Goal: Transaction & Acquisition: Obtain resource

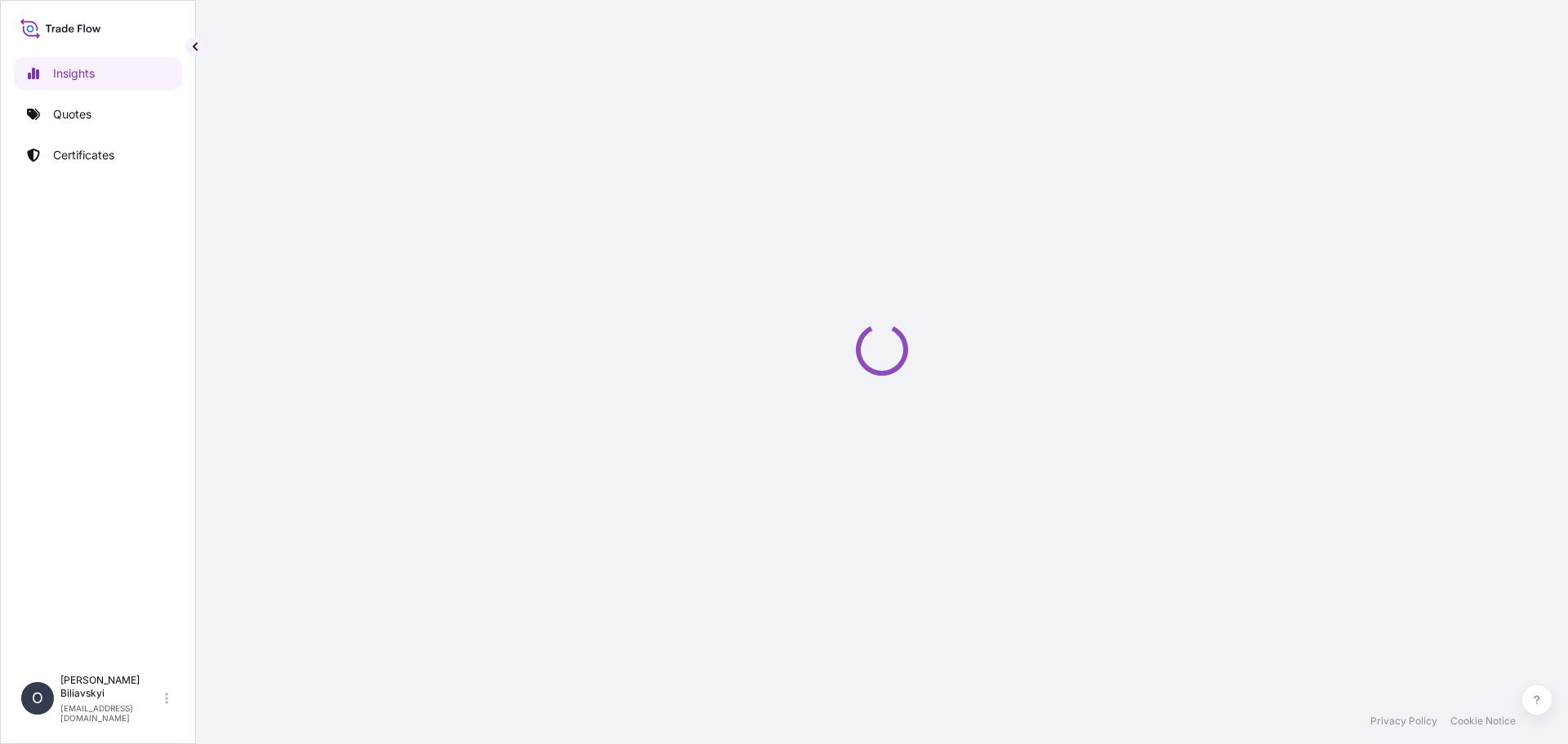
select select "2025"
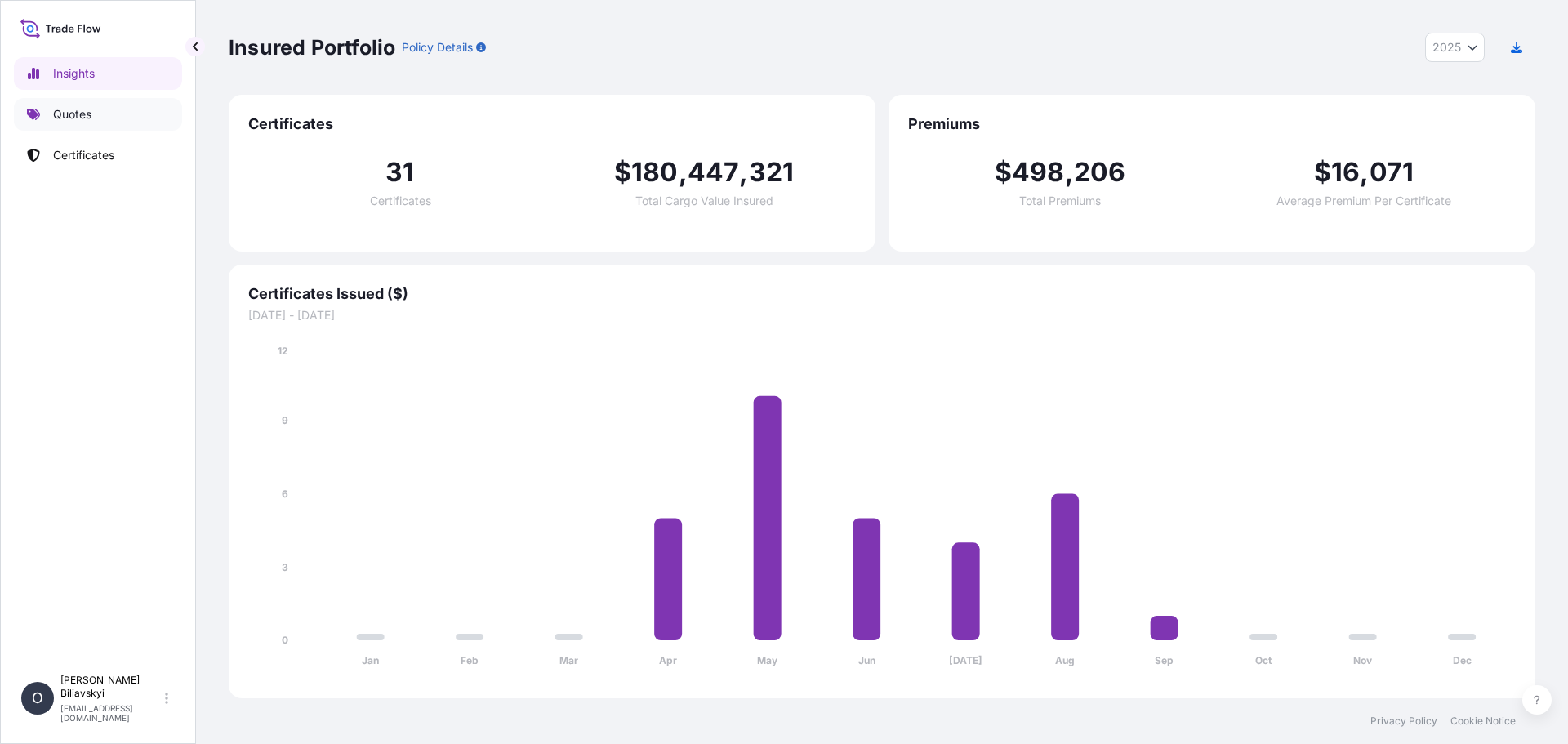
click at [84, 130] on link "Quotes" at bounding box center [98, 114] width 168 height 33
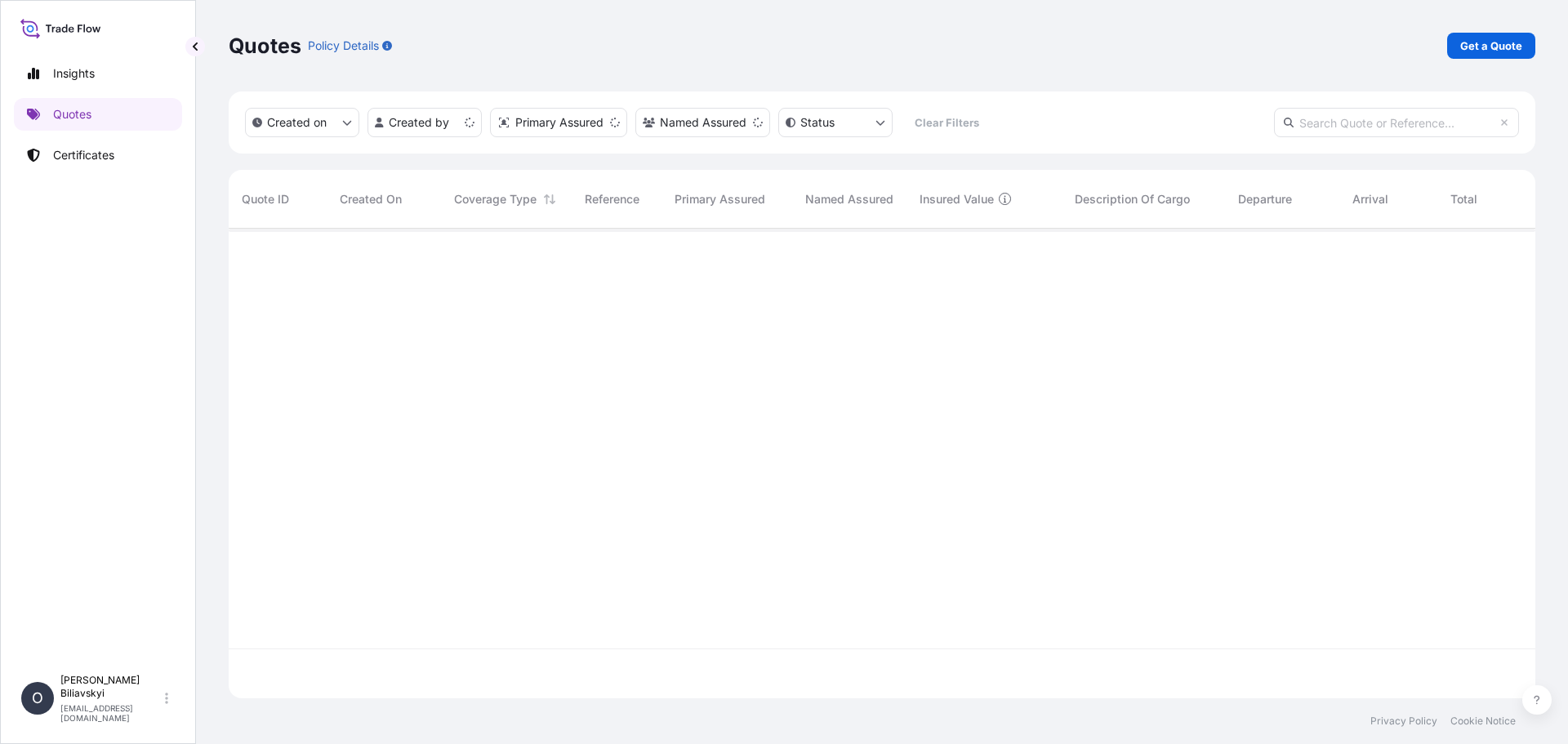
scroll to position [466, 1295]
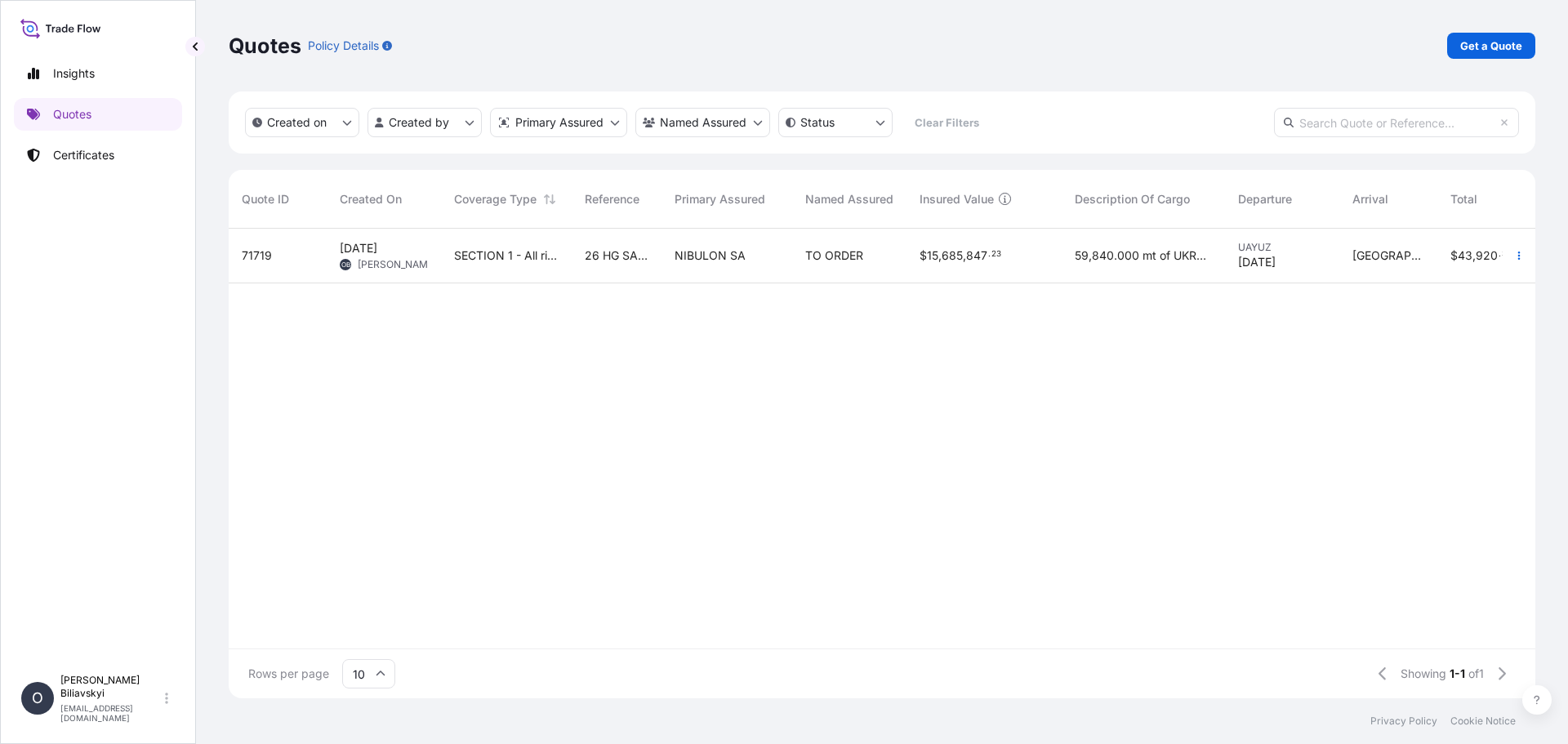
click at [527, 257] on span "SECTION 1 - All risks INC GOT + WSRCC after Bosphorus Strait INC Red sea" at bounding box center [506, 256] width 104 height 17
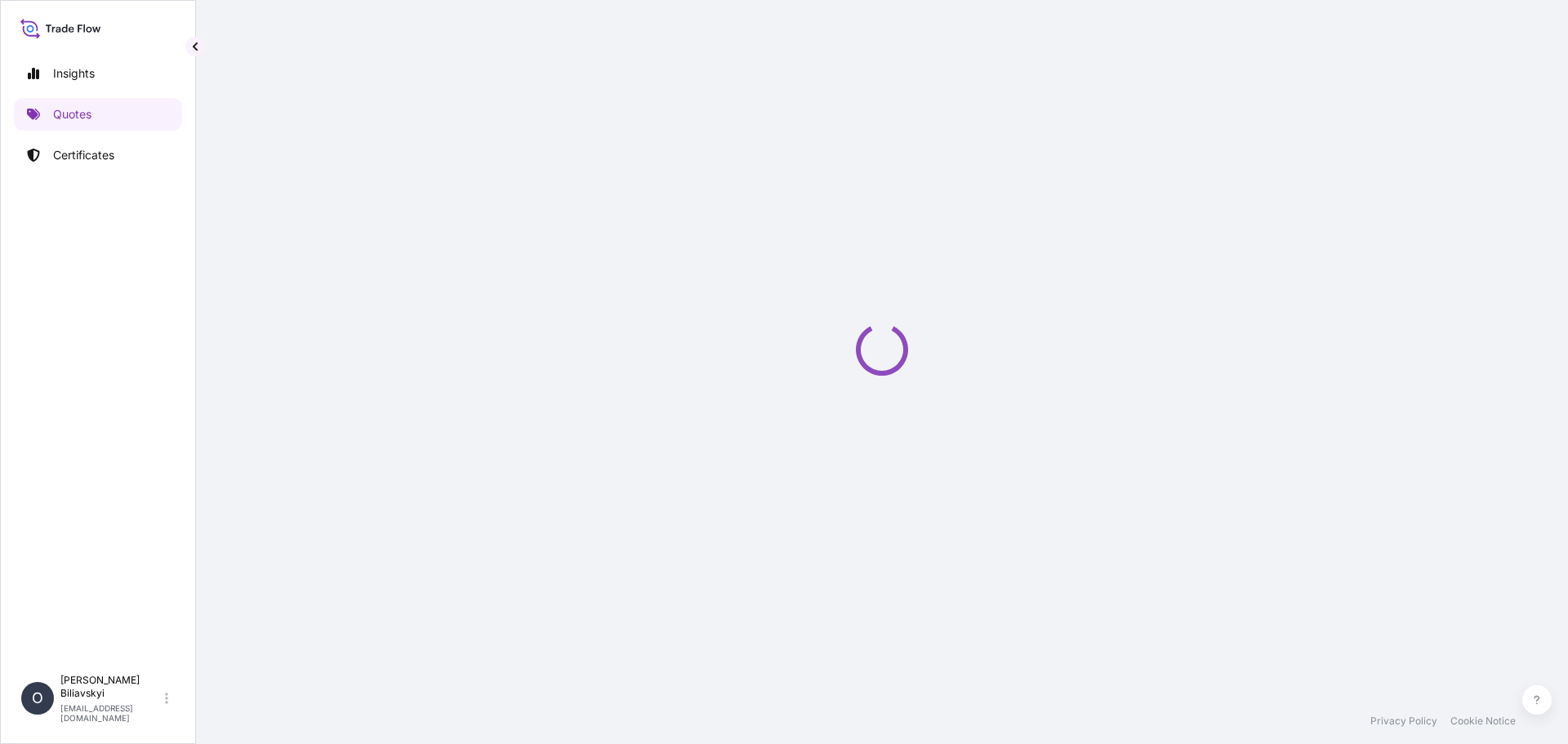
select select "Water"
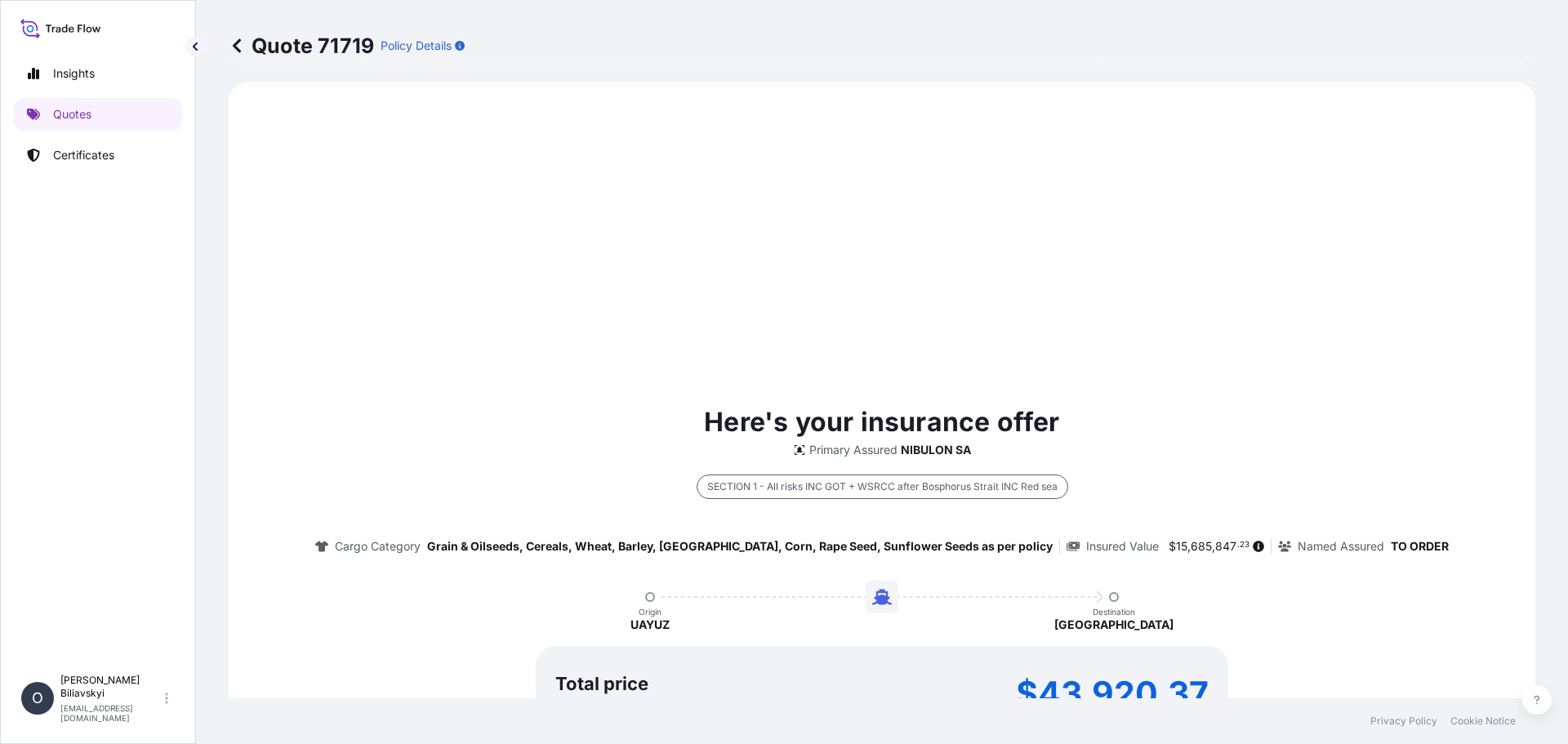
select select "31538"
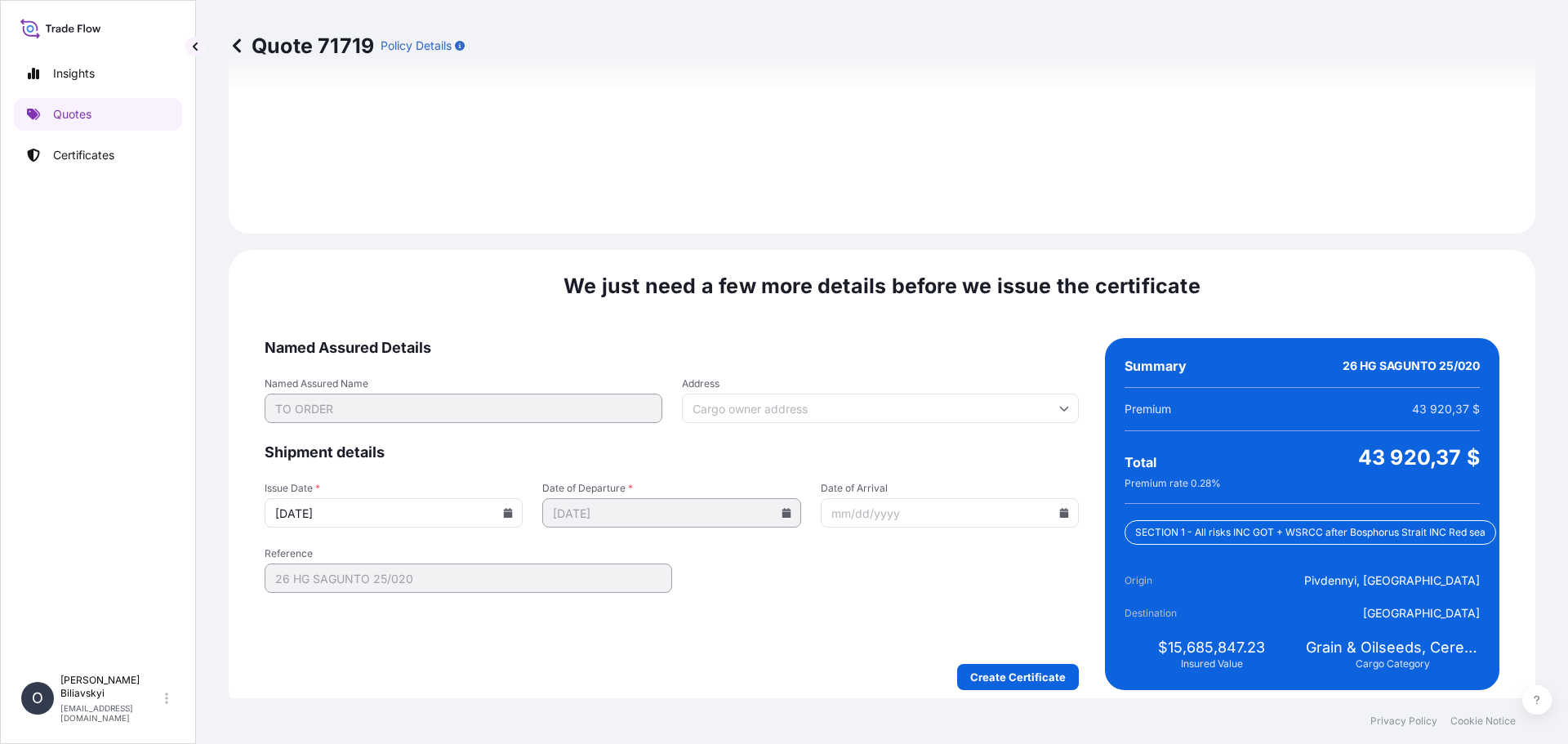
scroll to position [2009, 0]
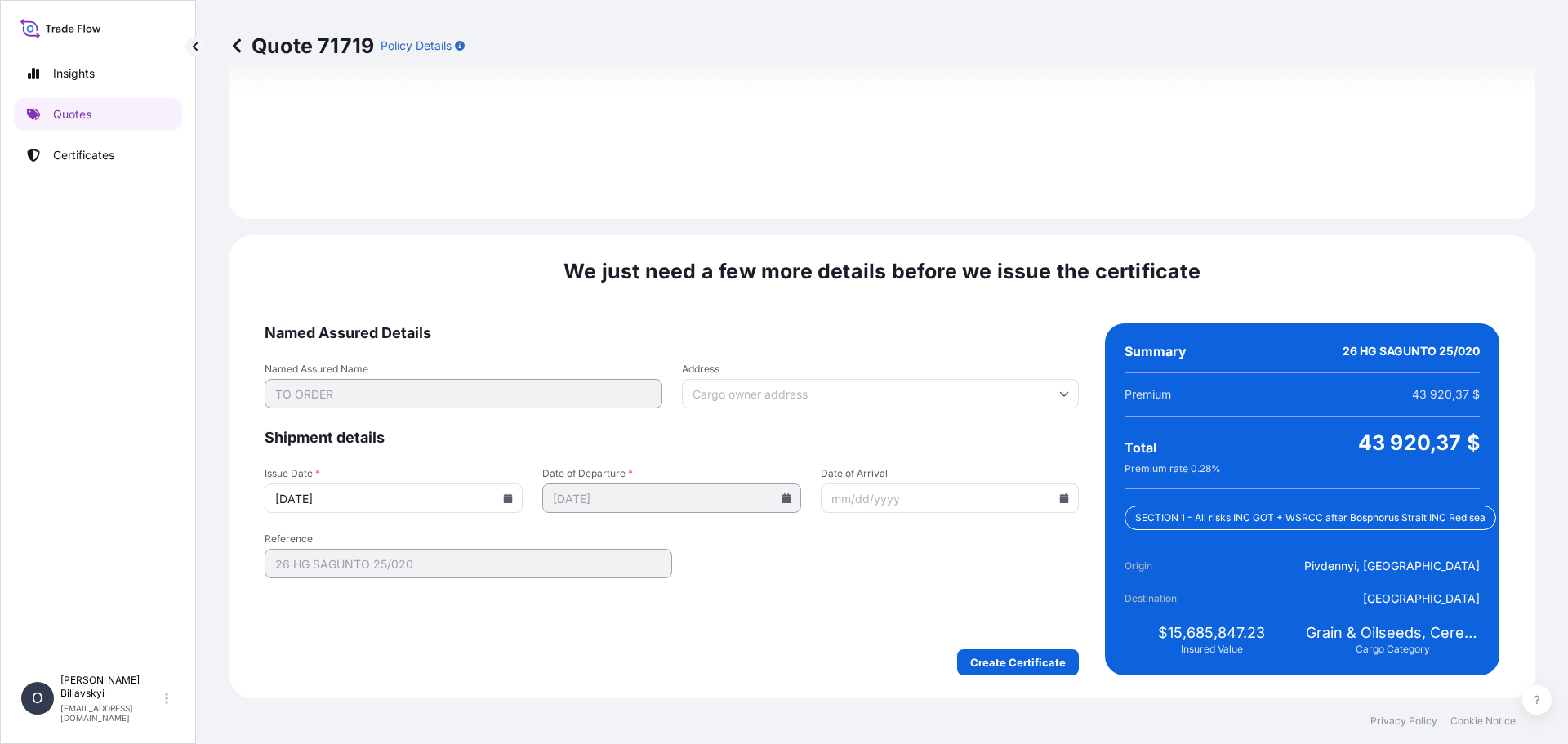
click at [384, 498] on input "[DATE]" at bounding box center [394, 497] width 258 height 29
click at [508, 502] on icon at bounding box center [508, 498] width 9 height 10
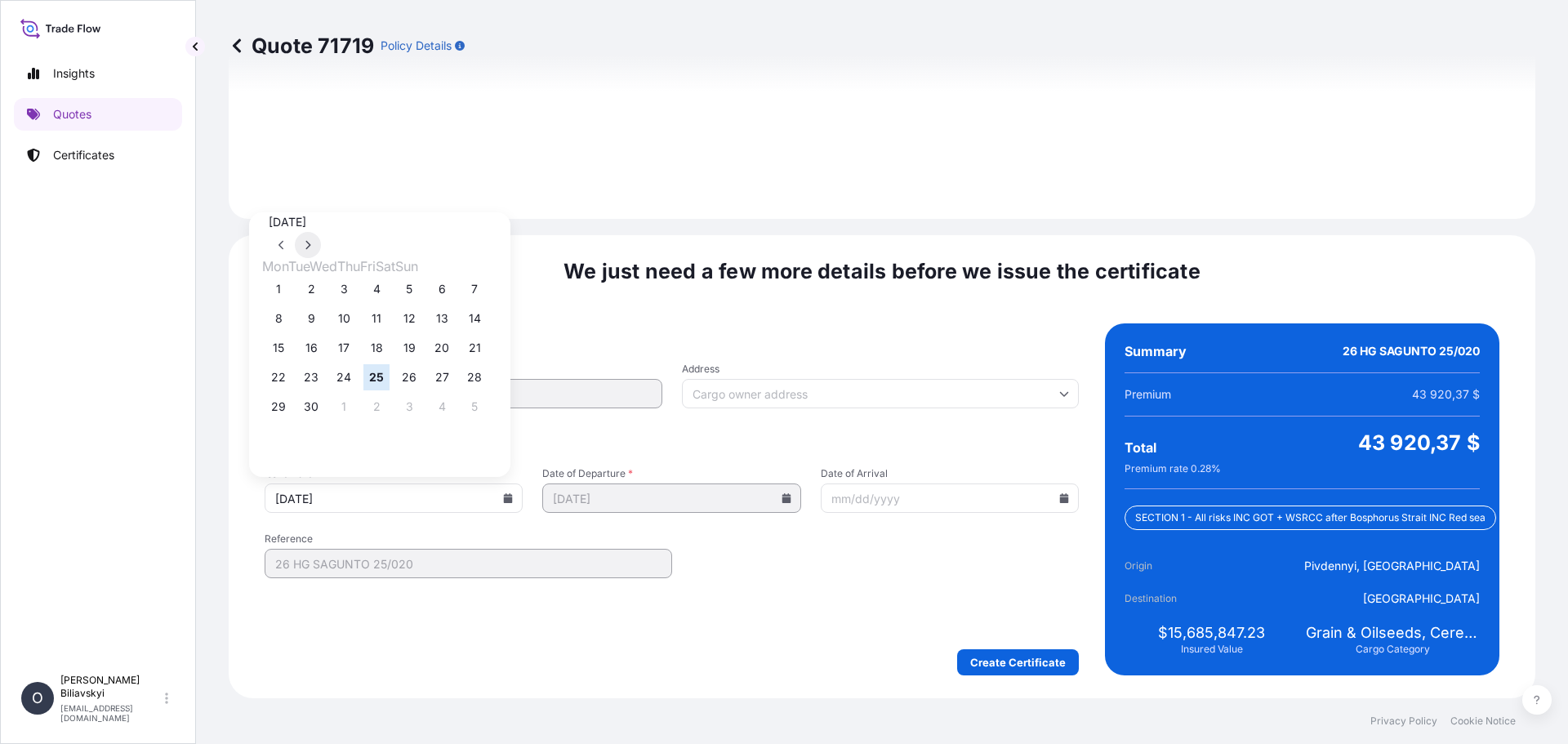
click at [321, 232] on button at bounding box center [308, 244] width 26 height 26
click at [354, 293] on button "1" at bounding box center [344, 288] width 26 height 26
type input "[DATE]"
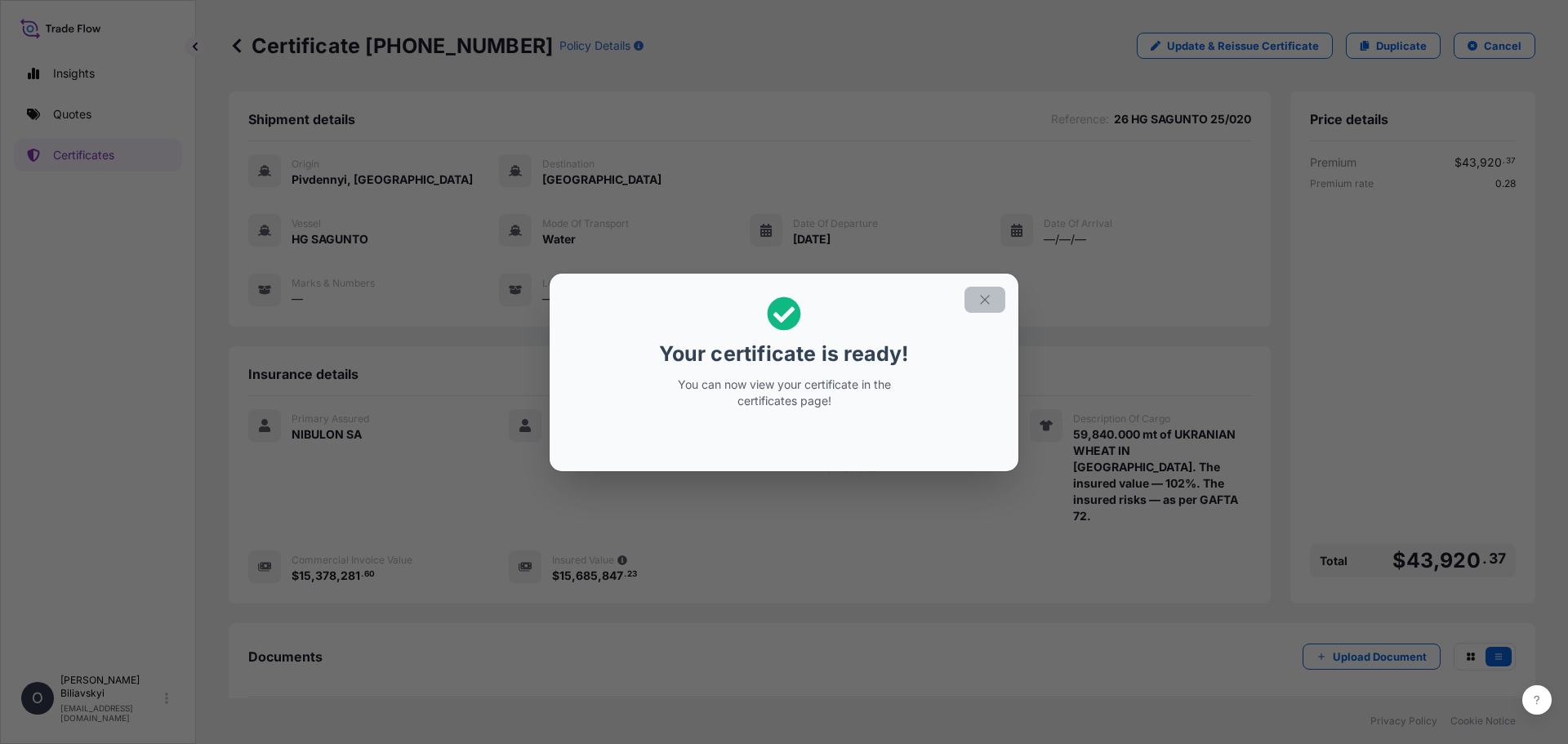
click at [981, 301] on icon "button" at bounding box center [985, 300] width 15 height 15
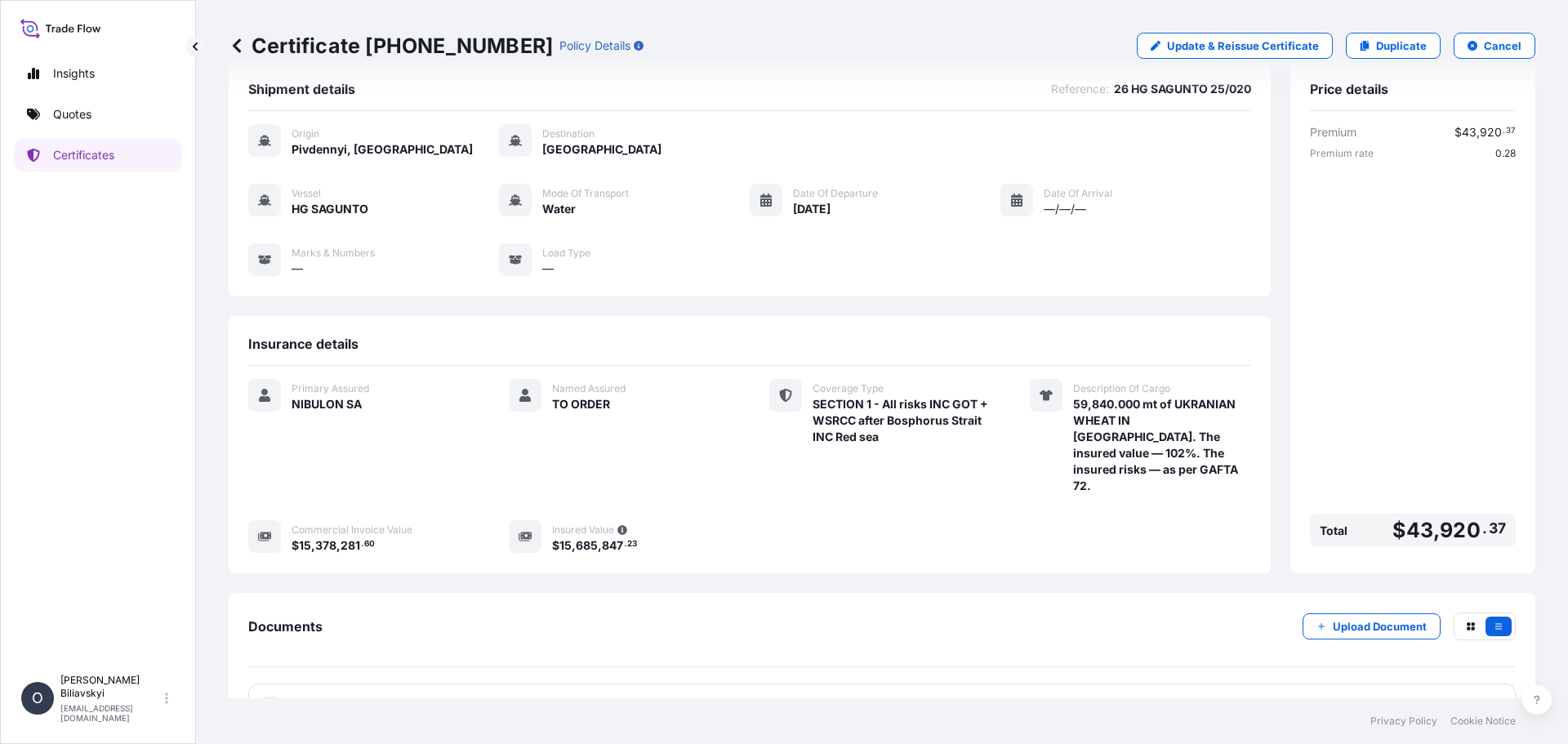
scroll to position [45, 0]
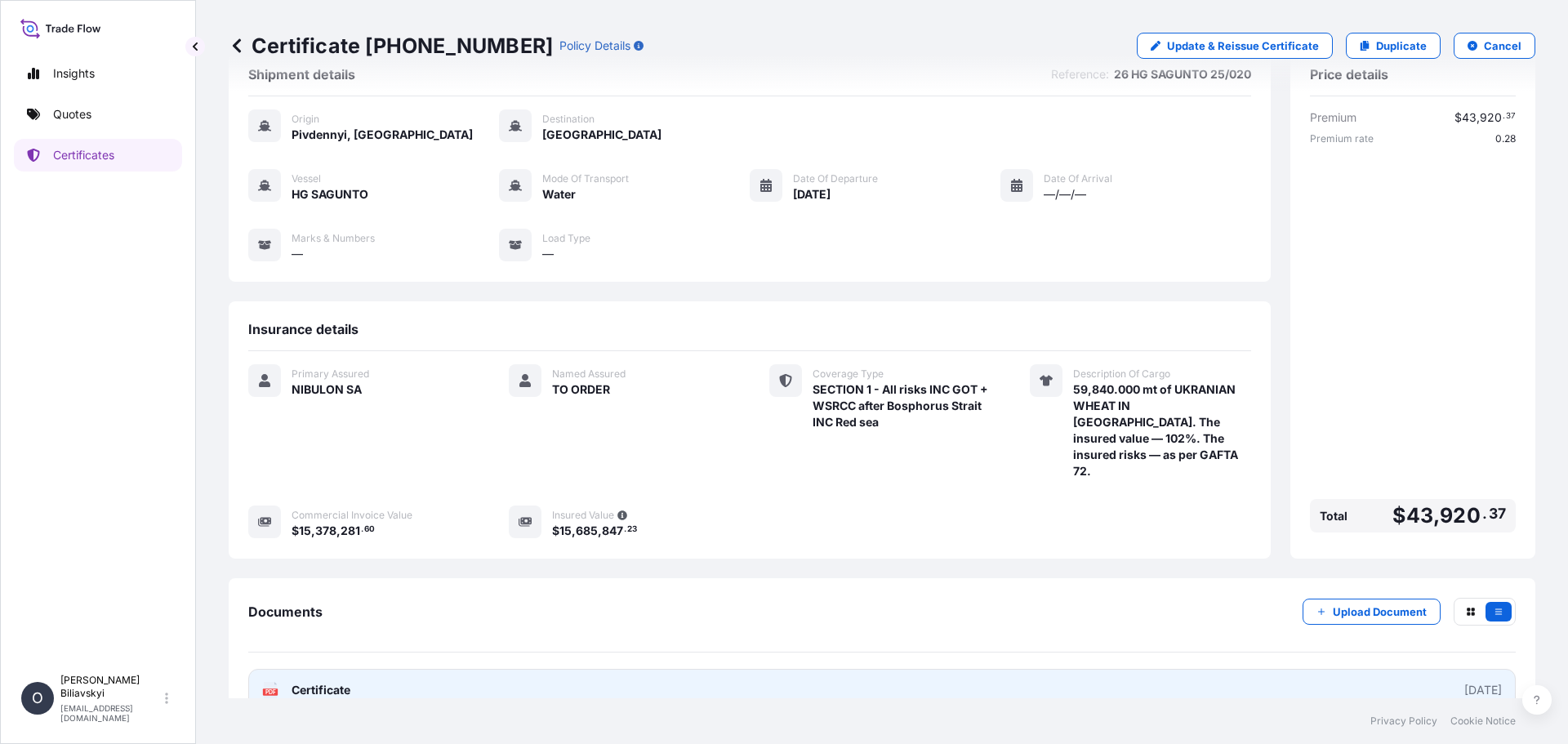
click at [450, 669] on link "PDF Certificate [DATE]" at bounding box center [882, 690] width 1267 height 43
